Goal: Task Accomplishment & Management: Use online tool/utility

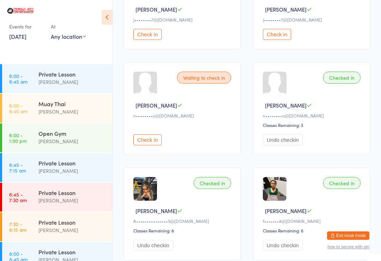
scroll to position [769, 0]
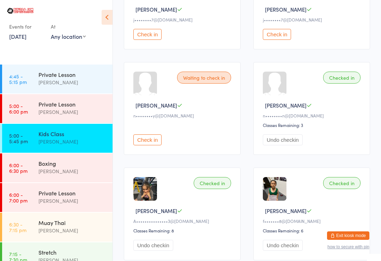
click at [80, 168] on div "[PERSON_NAME]" at bounding box center [72, 171] width 68 height 8
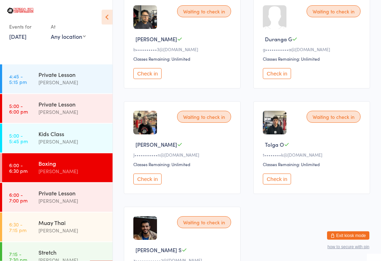
click at [283, 185] on button "Check in" at bounding box center [277, 179] width 28 height 11
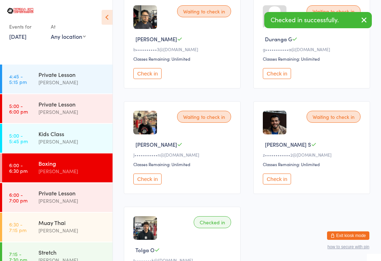
click at [82, 217] on div "Muay Thai [PERSON_NAME]" at bounding box center [75, 227] width 74 height 28
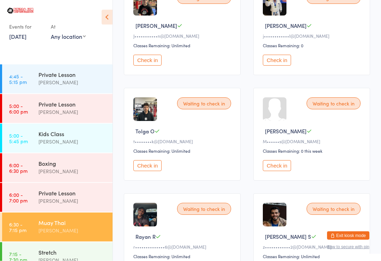
click at [147, 168] on button "Check in" at bounding box center [147, 165] width 28 height 11
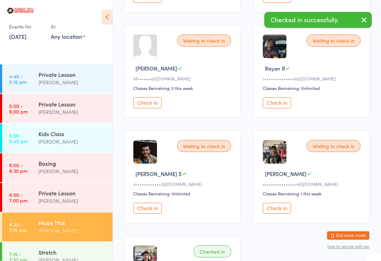
scroll to position [406, 0]
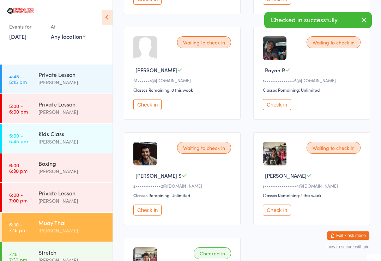
click at [73, 242] on div "Stretch [PERSON_NAME]" at bounding box center [75, 256] width 74 height 28
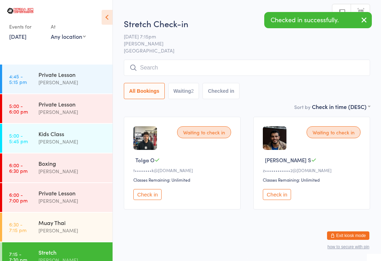
click at [152, 197] on button "Check in" at bounding box center [147, 194] width 28 height 11
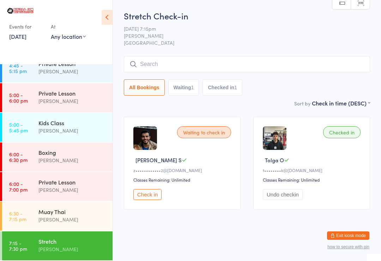
scroll to position [780, 0]
click at [54, 158] on div "[PERSON_NAME]" at bounding box center [72, 160] width 68 height 8
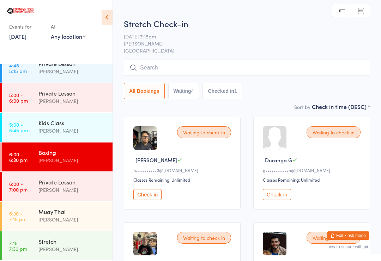
click at [164, 73] on input "search" at bounding box center [247, 68] width 246 height 16
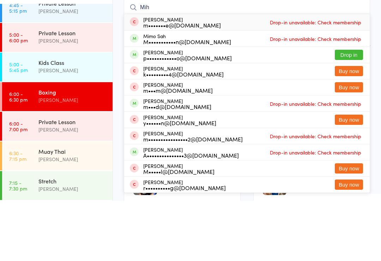
type input "Mih"
click at [347, 110] on button "Drop in" at bounding box center [348, 115] width 28 height 10
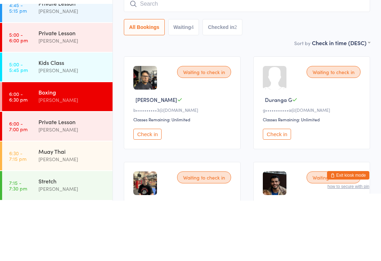
scroll to position [60, 0]
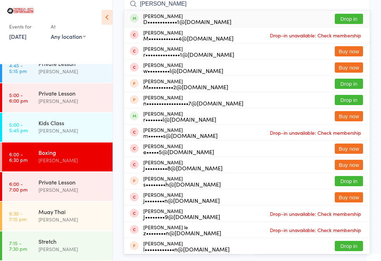
type input "[PERSON_NAME]"
click at [351, 19] on button "Drop in" at bounding box center [348, 19] width 28 height 10
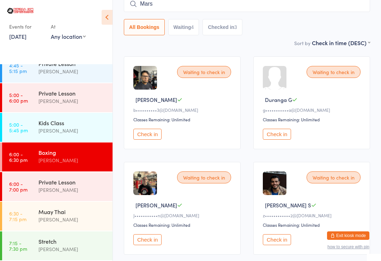
type input "[PERSON_NAME]"
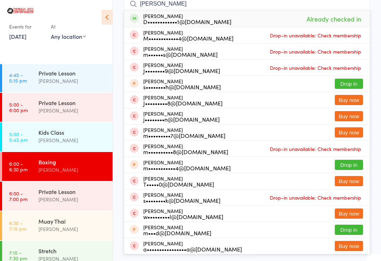
scroll to position [769, 0]
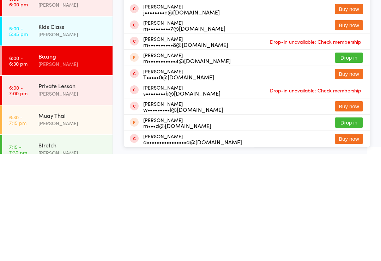
click at [42, 159] on div "Boxing" at bounding box center [72, 163] width 68 height 8
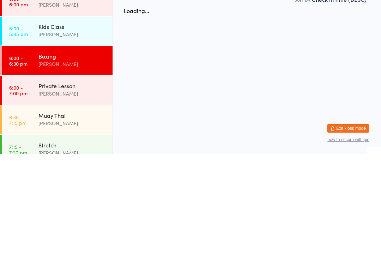
scroll to position [0, 0]
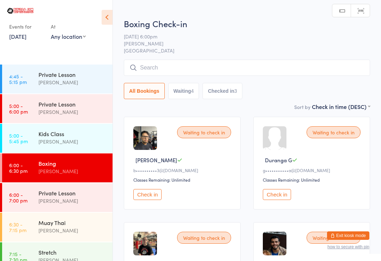
click at [181, 64] on input "search" at bounding box center [247, 68] width 246 height 16
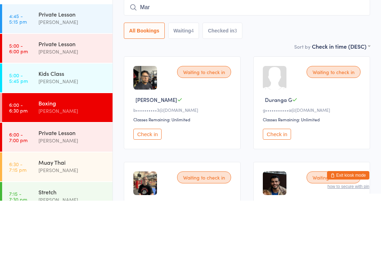
type input "Mars"
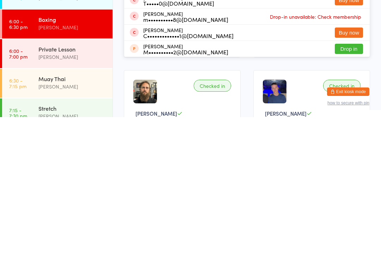
scroll to position [116, 0]
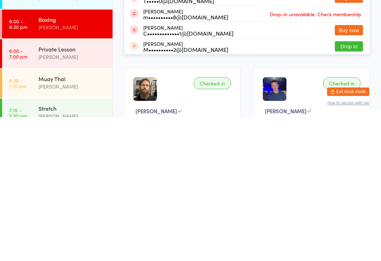
click at [43, 219] on div "Muay Thai" at bounding box center [72, 223] width 68 height 8
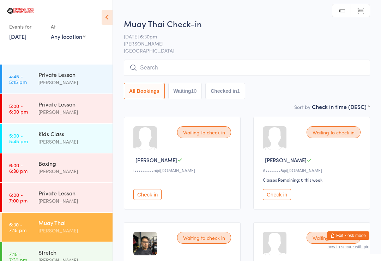
click at [180, 66] on input "search" at bounding box center [247, 68] width 246 height 16
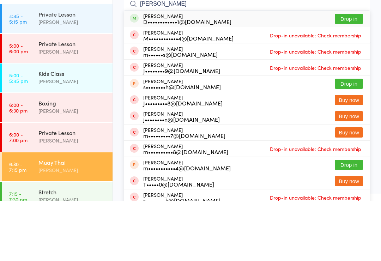
type input "[PERSON_NAME]"
click at [347, 74] on button "Drop in" at bounding box center [348, 79] width 28 height 10
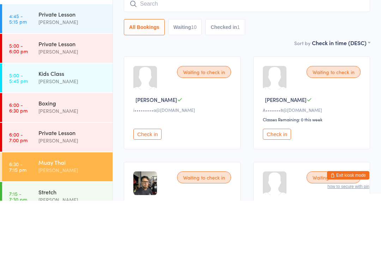
scroll to position [60, 0]
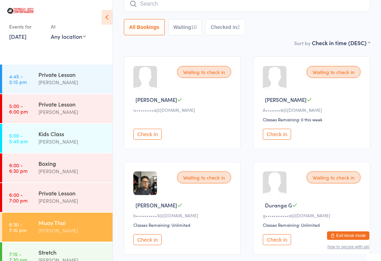
click at [60, 171] on div "[PERSON_NAME]" at bounding box center [72, 171] width 68 height 8
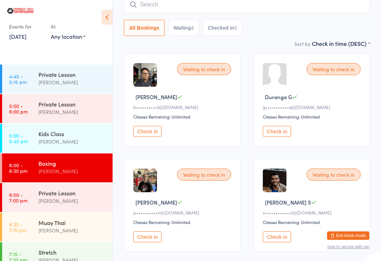
scroll to position [70, 0]
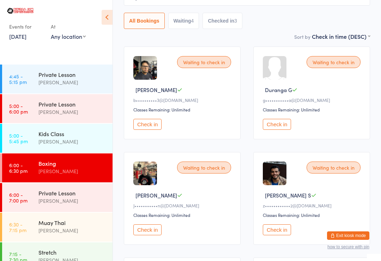
click at [152, 130] on button "Check in" at bounding box center [147, 124] width 28 height 11
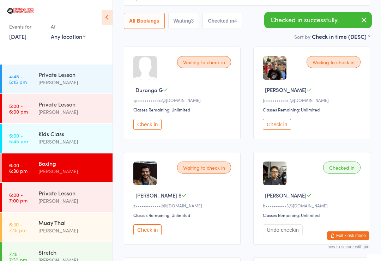
click at [70, 226] on div "Muay Thai" at bounding box center [72, 223] width 68 height 8
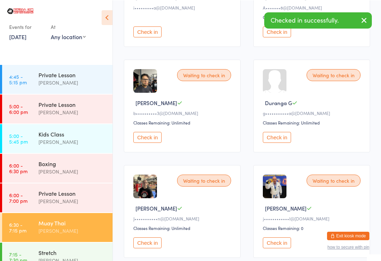
click at [150, 141] on button "Check in" at bounding box center [147, 136] width 28 height 11
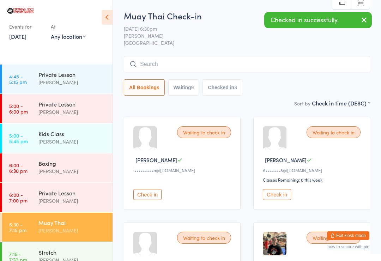
click at [64, 172] on div "[PERSON_NAME]" at bounding box center [72, 171] width 68 height 8
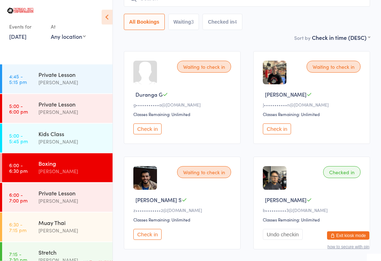
scroll to position [66, 0]
click at [283, 130] on button "Check in" at bounding box center [277, 128] width 28 height 11
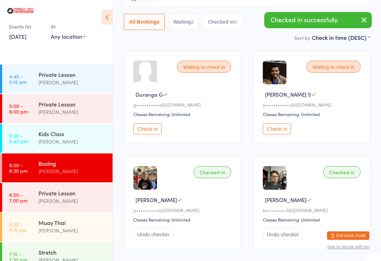
click at [282, 129] on button "Check in" at bounding box center [277, 128] width 28 height 11
click at [72, 226] on div "Muay Thai" at bounding box center [72, 223] width 68 height 8
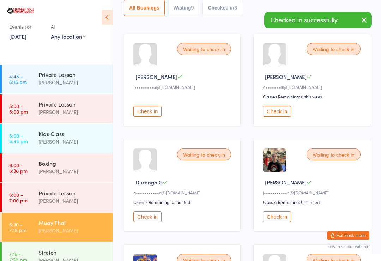
scroll to position [85, 0]
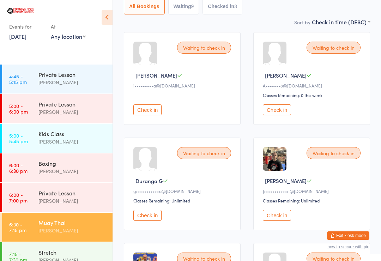
click at [280, 215] on button "Check in" at bounding box center [277, 215] width 28 height 11
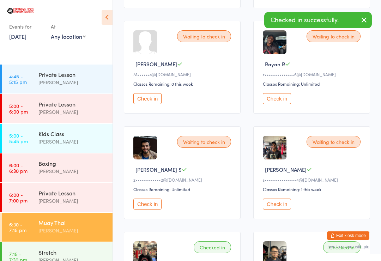
scroll to position [312, 0]
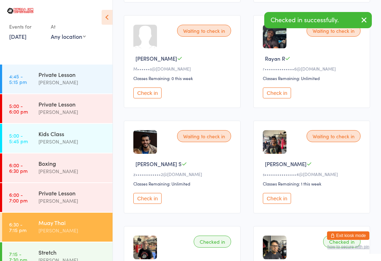
click at [145, 203] on button "Check in" at bounding box center [147, 198] width 28 height 11
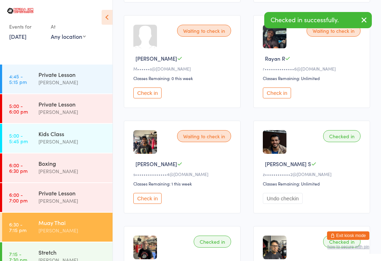
click at [85, 254] on div "Stretch" at bounding box center [72, 252] width 68 height 8
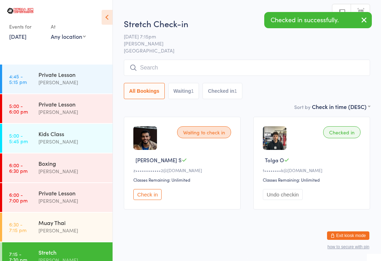
click at [150, 196] on button "Check in" at bounding box center [147, 194] width 28 height 11
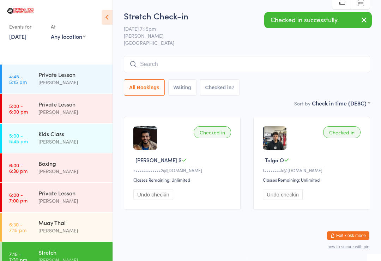
click at [56, 164] on div "Boxing" at bounding box center [72, 163] width 68 height 8
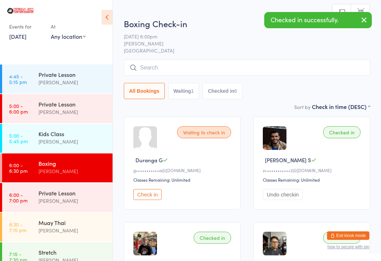
click at [222, 66] on input "search" at bounding box center [247, 68] width 246 height 16
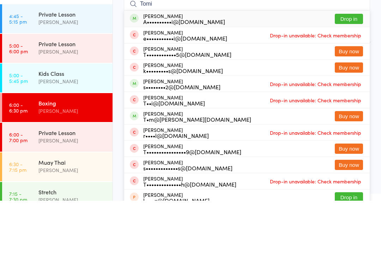
type input "Tomi"
click at [197, 79] on div "A••••••••••i@[DOMAIN_NAME]" at bounding box center [184, 82] width 82 height 6
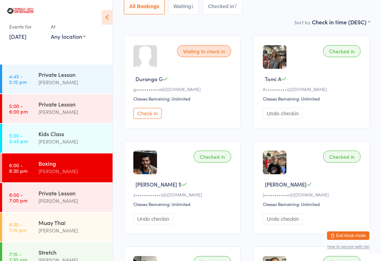
scroll to position [72, 0]
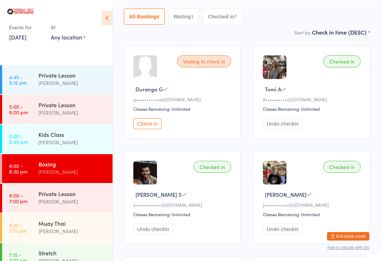
click at [152, 127] on button "Check in" at bounding box center [147, 122] width 28 height 11
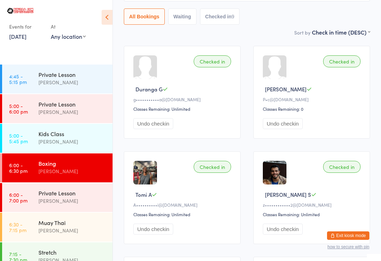
click at [80, 168] on div "[PERSON_NAME]" at bounding box center [72, 171] width 68 height 8
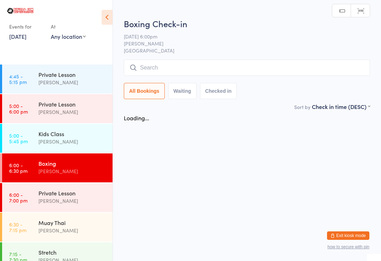
scroll to position [0, 0]
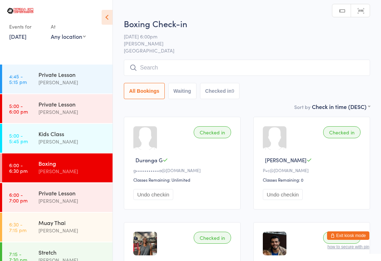
click at [215, 66] on input "search" at bounding box center [247, 68] width 246 height 16
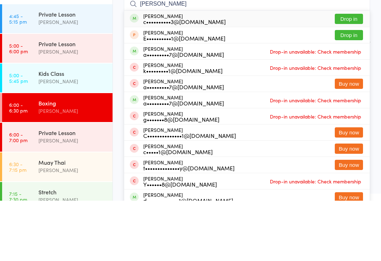
type input "[PERSON_NAME]"
click at [350, 74] on button "Drop in" at bounding box center [348, 79] width 28 height 10
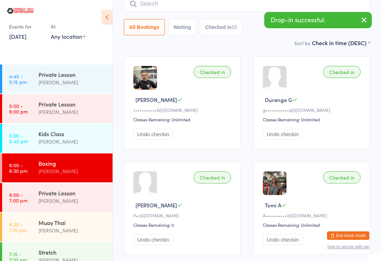
click at [65, 226] on div "Muay Thai" at bounding box center [72, 223] width 68 height 8
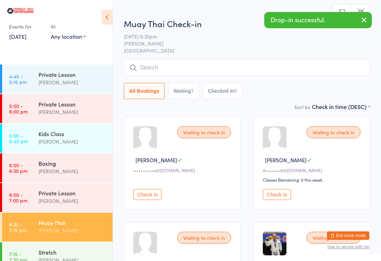
click at [226, 66] on input "search" at bounding box center [247, 68] width 246 height 16
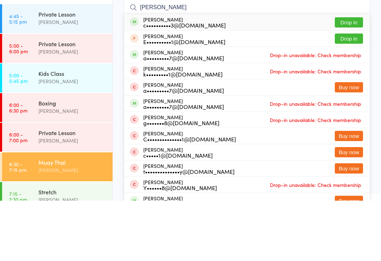
type input "[PERSON_NAME]"
click at [345, 78] on button "Drop in" at bounding box center [348, 83] width 28 height 10
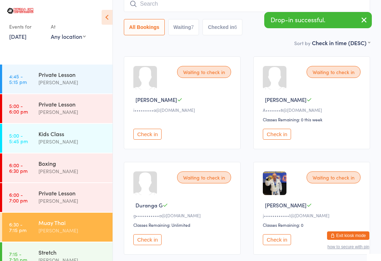
click at [162, 6] on input "search" at bounding box center [247, 4] width 246 height 16
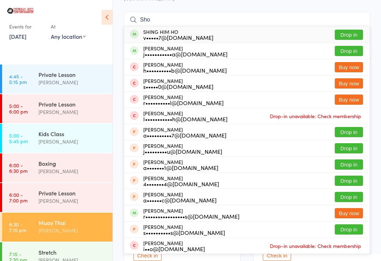
scroll to position [44, 0]
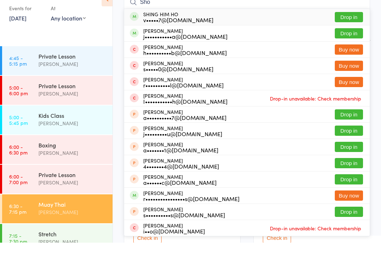
type input "Sho"
click at [347, 47] on button "Drop in" at bounding box center [348, 52] width 28 height 10
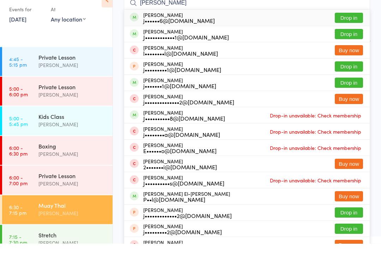
type input "[PERSON_NAME]"
click at [353, 30] on button "Drop in" at bounding box center [348, 35] width 28 height 10
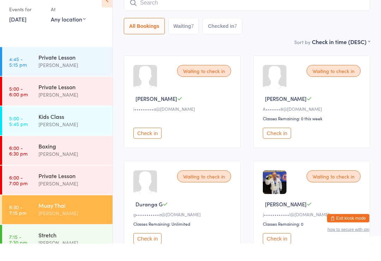
scroll to position [61, 0]
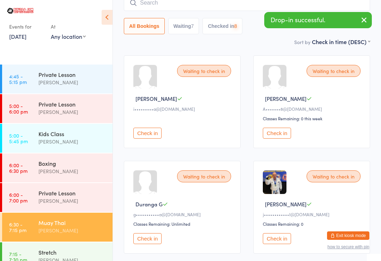
click at [239, 8] on input "search" at bounding box center [247, 3] width 246 height 16
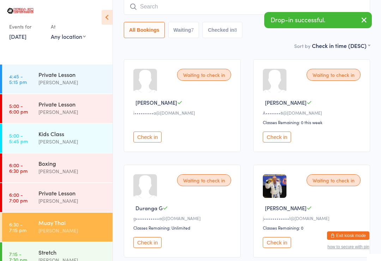
scroll to position [57, 0]
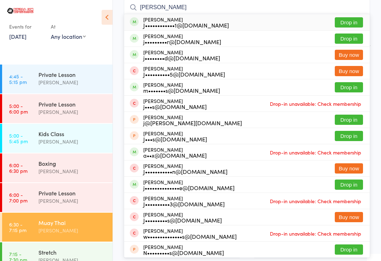
click at [362, 10] on input "[PERSON_NAME]" at bounding box center [247, 7] width 246 height 16
type input "[PERSON_NAME]"
click at [357, 21] on button "Drop in" at bounding box center [348, 22] width 28 height 10
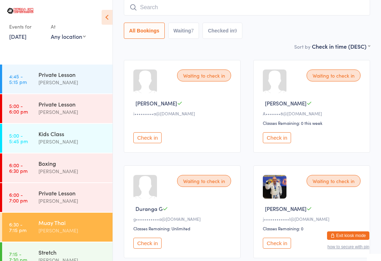
click at [276, 248] on button "Check in" at bounding box center [277, 243] width 28 height 11
click at [129, 198] on div "Waiting to check in Duranga G g•••••••••••a@[DOMAIN_NAME] Classes Remaining: Un…" at bounding box center [182, 211] width 117 height 93
click at [69, 225] on div "Muay Thai" at bounding box center [72, 223] width 68 height 8
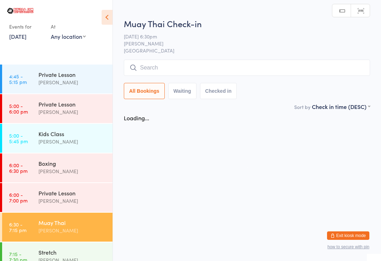
scroll to position [0, 0]
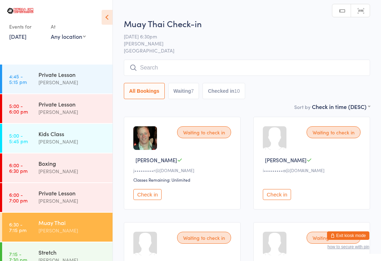
click at [172, 65] on input "search" at bounding box center [247, 68] width 246 height 16
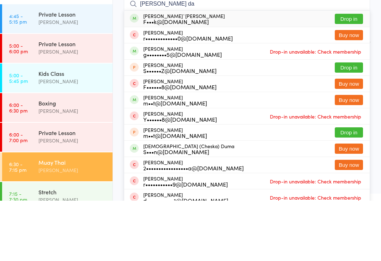
type input "[PERSON_NAME] da"
click at [357, 74] on button "Drop in" at bounding box center [348, 79] width 28 height 10
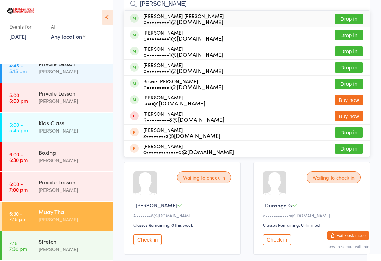
scroll to position [780, 0]
type input "[PERSON_NAME]"
click at [350, 65] on button "Drop in" at bounding box center [348, 67] width 28 height 10
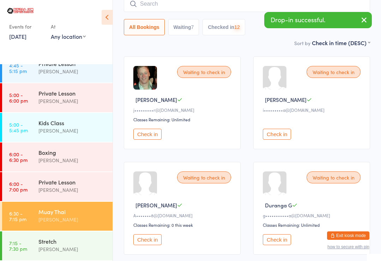
click at [269, 5] on input "search" at bounding box center [247, 4] width 246 height 16
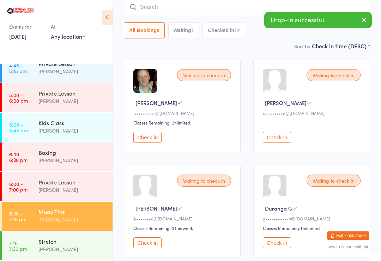
scroll to position [57, 0]
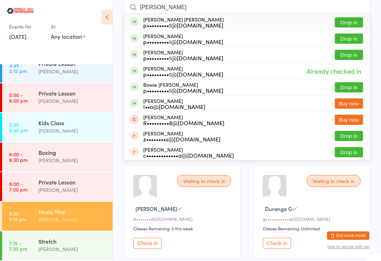
type input "[PERSON_NAME]"
click at [355, 38] on button "Drop in" at bounding box center [348, 38] width 28 height 10
type input "[PERSON_NAME]"
click at [350, 84] on button "Drop in" at bounding box center [348, 87] width 28 height 10
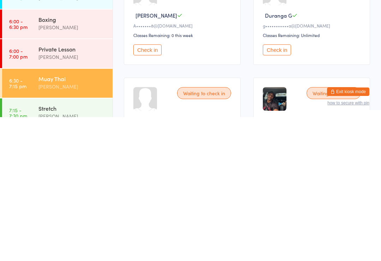
scroll to position [107, 0]
click at [82, 219] on div "Muay Thai" at bounding box center [72, 223] width 68 height 8
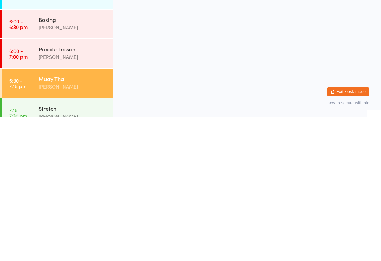
scroll to position [0, 0]
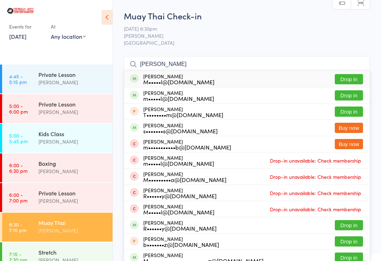
type input "[PERSON_NAME]"
click at [353, 76] on button "Drop in" at bounding box center [348, 79] width 28 height 10
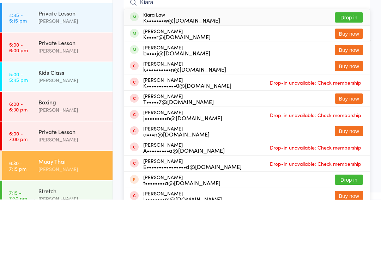
type input "Kiara"
click at [349, 74] on button "Drop in" at bounding box center [348, 79] width 28 height 10
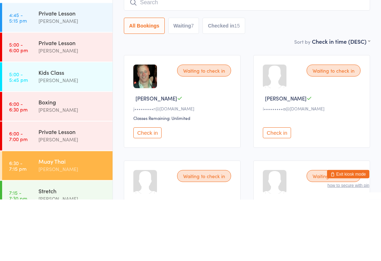
scroll to position [62, 0]
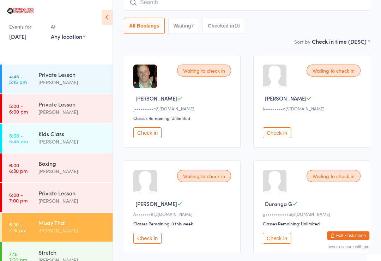
click at [35, 196] on link "6:00 - 7:00 pm Private Lesson [PERSON_NAME]" at bounding box center [57, 197] width 110 height 29
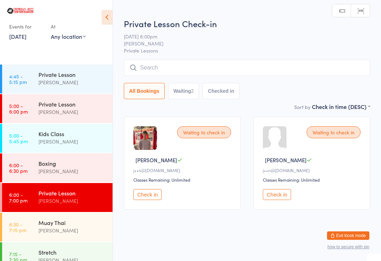
click at [26, 166] on time "6:00 - 6:30 pm" at bounding box center [18, 167] width 18 height 11
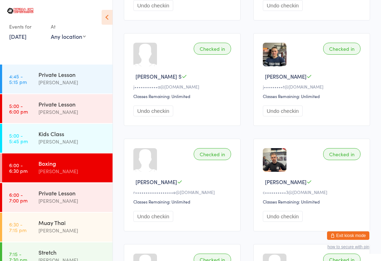
scroll to position [189, 0]
click at [29, 200] on link "6:00 - 7:00 pm Private Lesson [PERSON_NAME]" at bounding box center [57, 197] width 110 height 29
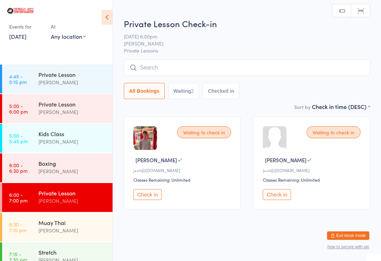
click at [24, 214] on link "6:30 - 7:15 pm Muay Thai [PERSON_NAME]" at bounding box center [57, 227] width 110 height 29
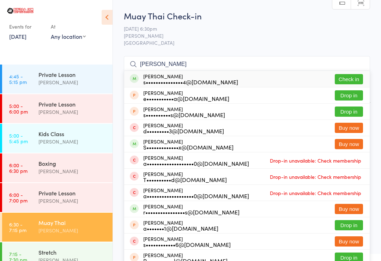
type input "[PERSON_NAME]"
click at [344, 77] on button "Check in" at bounding box center [348, 79] width 28 height 10
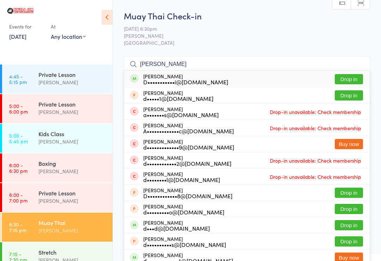
type input "[PERSON_NAME]"
click at [349, 76] on button "Drop in" at bounding box center [348, 79] width 28 height 10
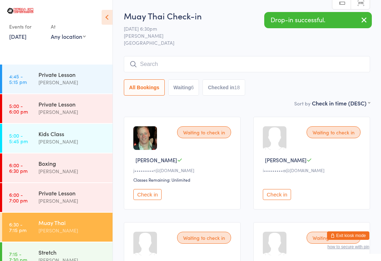
click at [150, 199] on button "Check in" at bounding box center [147, 194] width 28 height 11
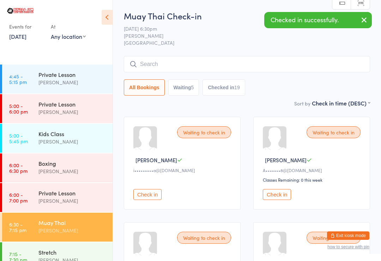
click at [285, 200] on button "Check in" at bounding box center [277, 194] width 28 height 11
click at [161, 65] on input "search" at bounding box center [247, 64] width 246 height 16
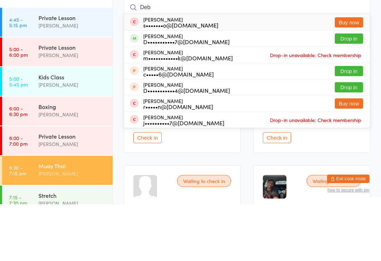
type input "Deb"
click at [347, 90] on button "Drop in" at bounding box center [348, 95] width 28 height 10
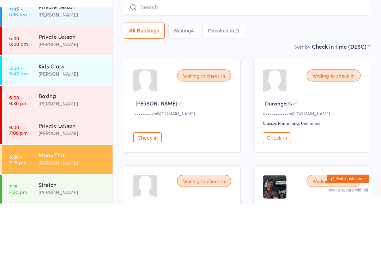
scroll to position [57, 0]
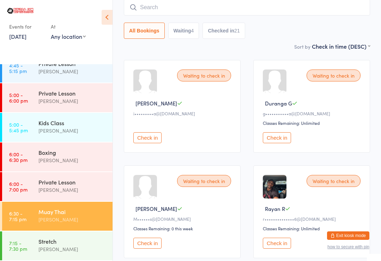
click at [183, 8] on input "search" at bounding box center [247, 7] width 246 height 16
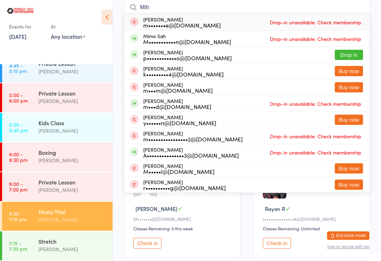
type input "Mih"
click at [349, 52] on button "Drop in" at bounding box center [348, 55] width 28 height 10
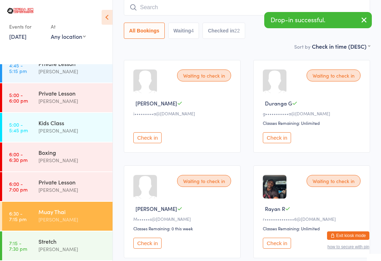
click at [62, 157] on div "[PERSON_NAME]" at bounding box center [72, 160] width 68 height 8
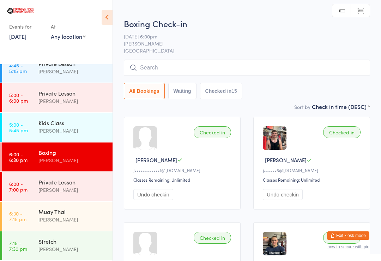
click at [162, 66] on input "search" at bounding box center [247, 68] width 246 height 16
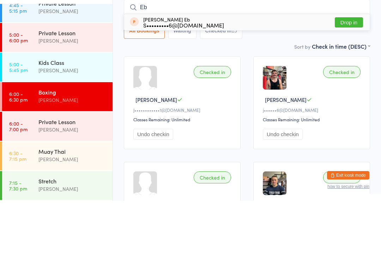
type input "E"
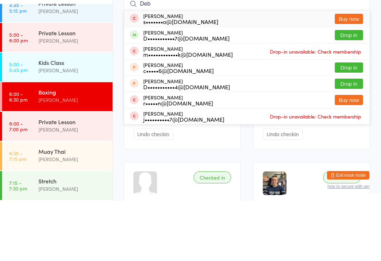
type input "Deb"
click at [352, 90] on button "Drop in" at bounding box center [348, 95] width 28 height 10
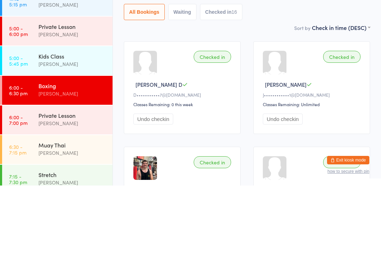
scroll to position [769, 0]
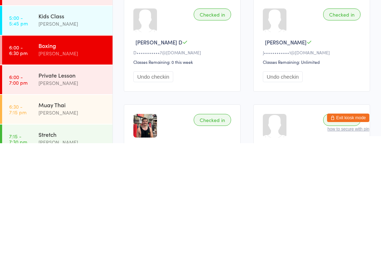
click at [67, 226] on div "[PERSON_NAME]" at bounding box center [72, 230] width 68 height 8
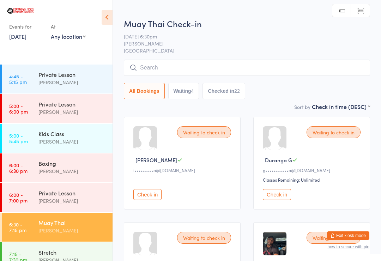
click at [207, 72] on input "search" at bounding box center [247, 68] width 246 height 16
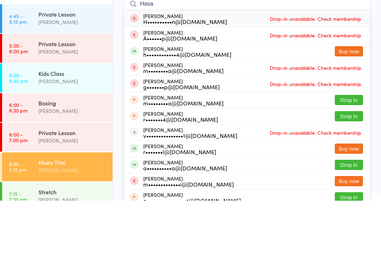
type input "Hasa"
click at [353, 171] on button "Drop in" at bounding box center [348, 176] width 28 height 10
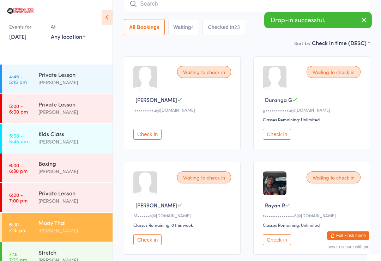
click at [205, 12] on input "search" at bounding box center [247, 4] width 246 height 16
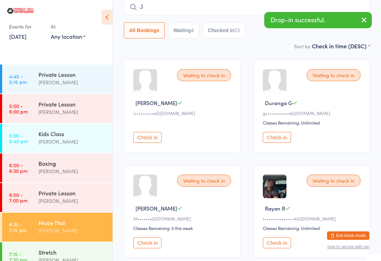
scroll to position [57, 0]
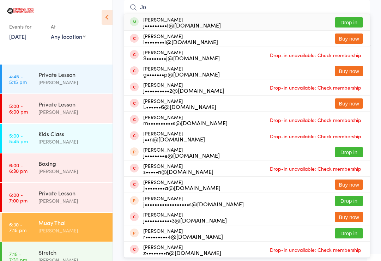
type input "J"
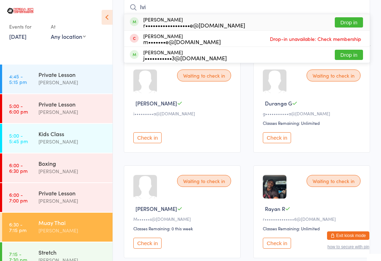
type input "Ivi"
click at [351, 26] on button "Drop in" at bounding box center [348, 22] width 28 height 10
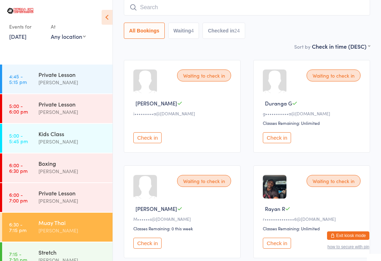
click at [206, 12] on input "search" at bounding box center [247, 7] width 246 height 16
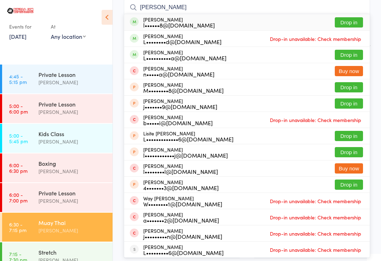
type input "[PERSON_NAME]"
click at [345, 22] on button "Drop in" at bounding box center [348, 22] width 28 height 10
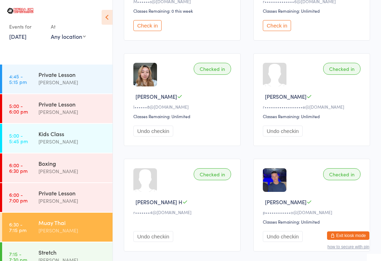
scroll to position [263, 0]
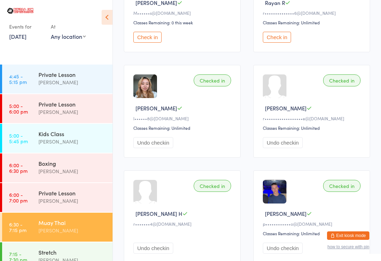
click at [147, 37] on button "Check in" at bounding box center [147, 37] width 28 height 11
